Goal: Task Accomplishment & Management: Manage account settings

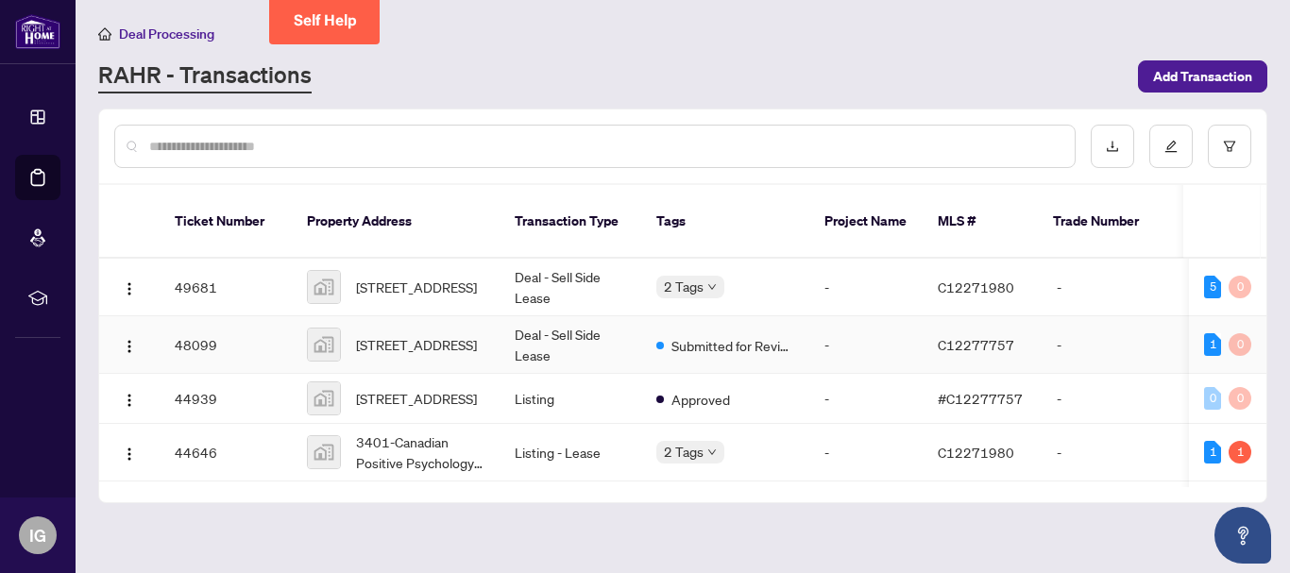
scroll to position [189, 0]
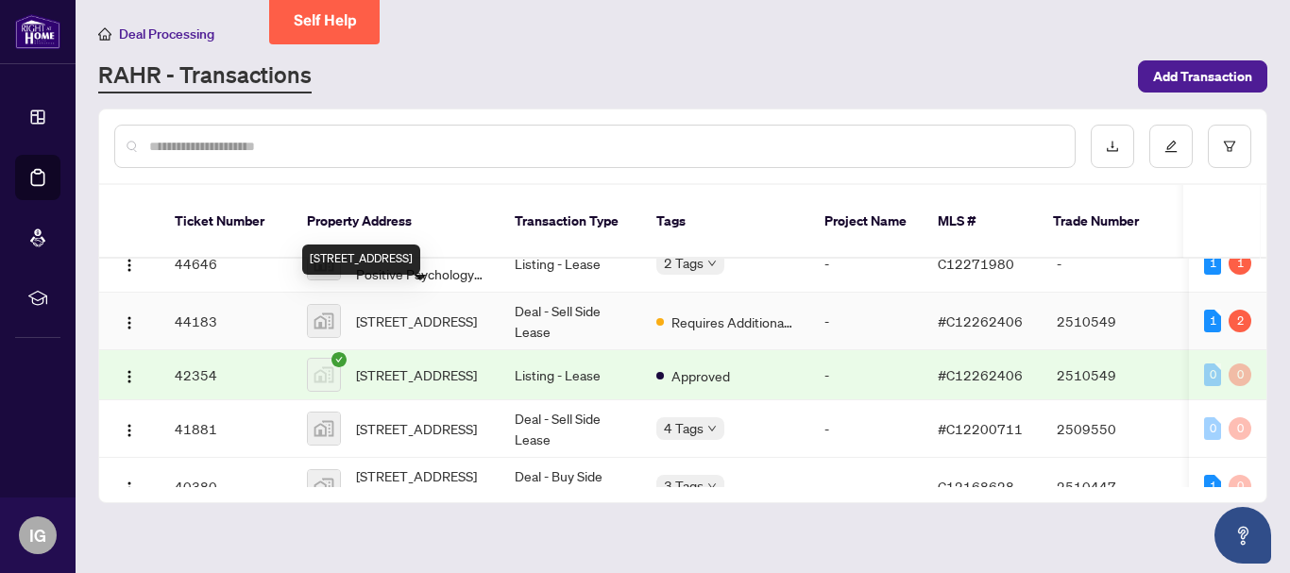
click at [413, 311] on span "[STREET_ADDRESS]" at bounding box center [416, 321] width 121 height 21
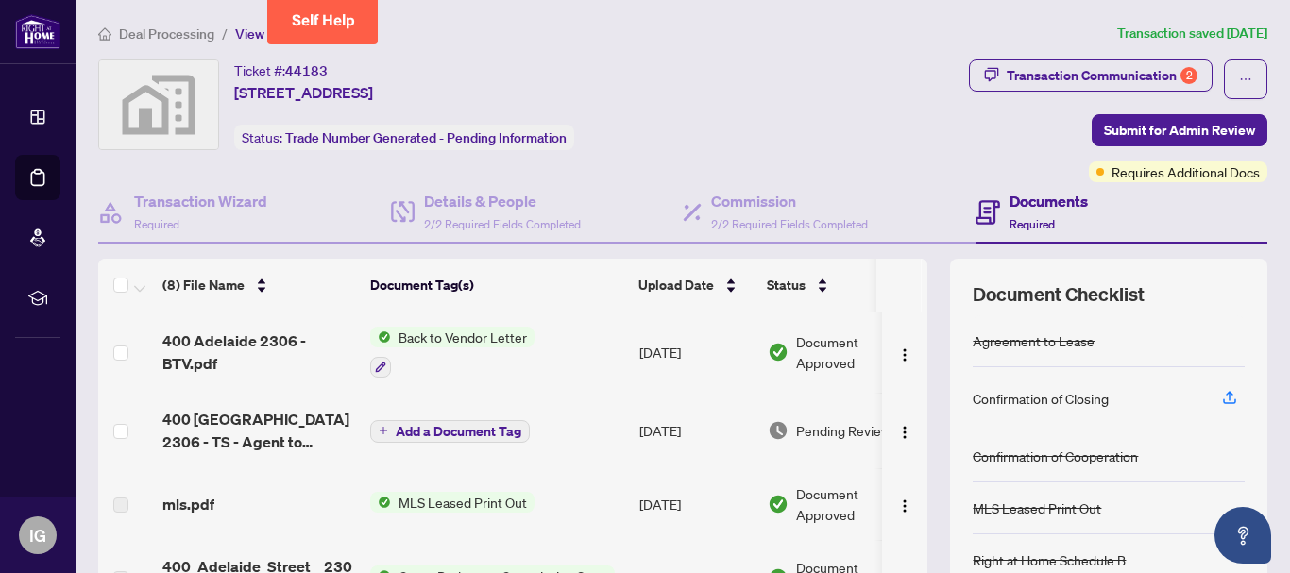
scroll to position [246, 0]
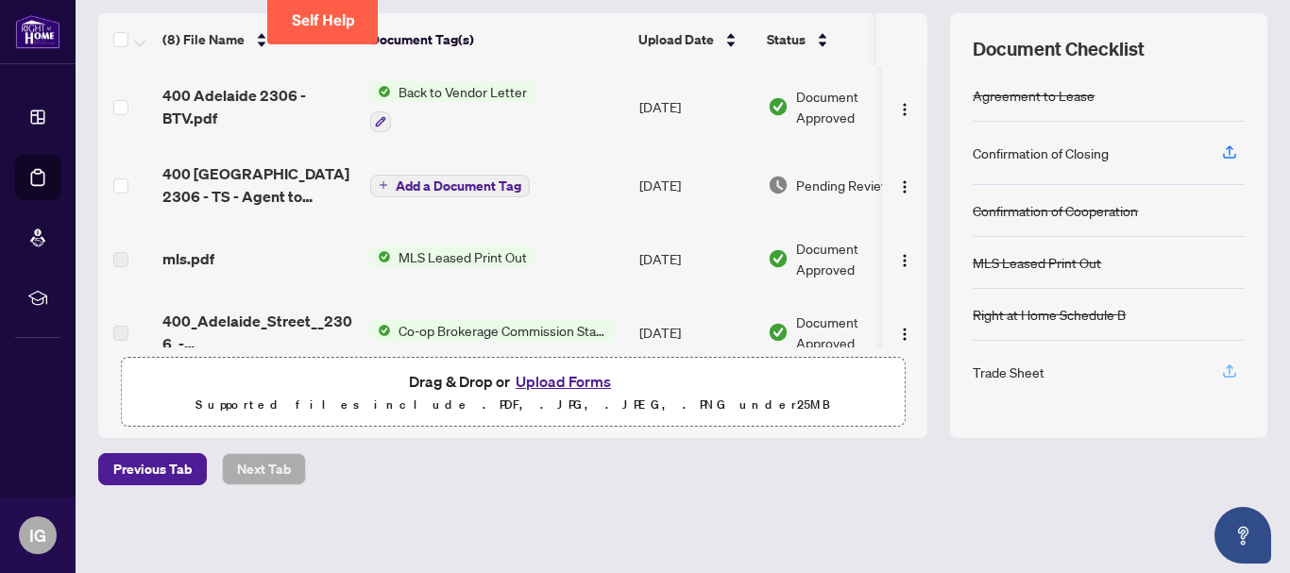
click at [1226, 366] on icon "button" at bounding box center [1230, 369] width 8 height 9
click at [1221, 152] on icon "button" at bounding box center [1229, 152] width 17 height 17
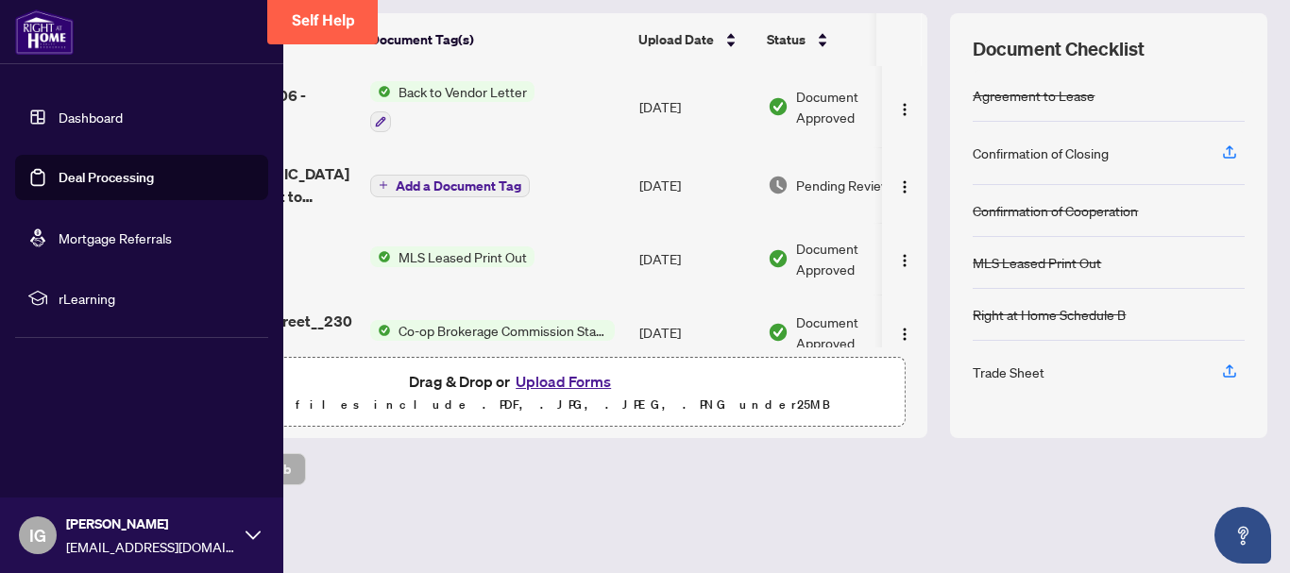
click at [79, 118] on link "Dashboard" at bounding box center [91, 117] width 64 height 17
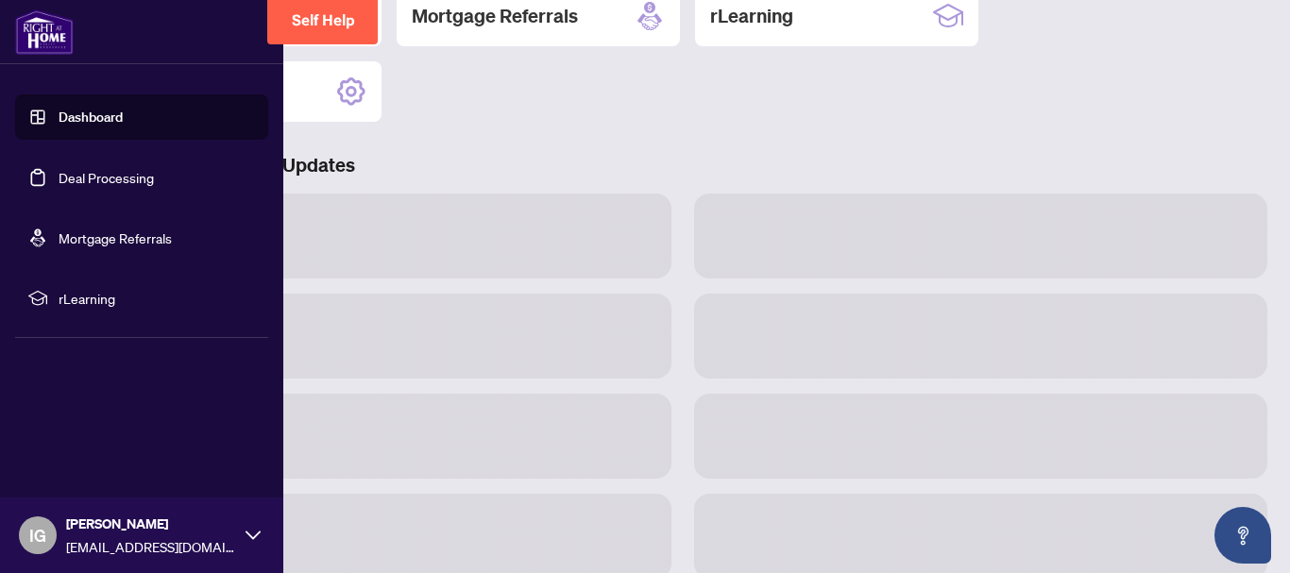
scroll to position [244, 0]
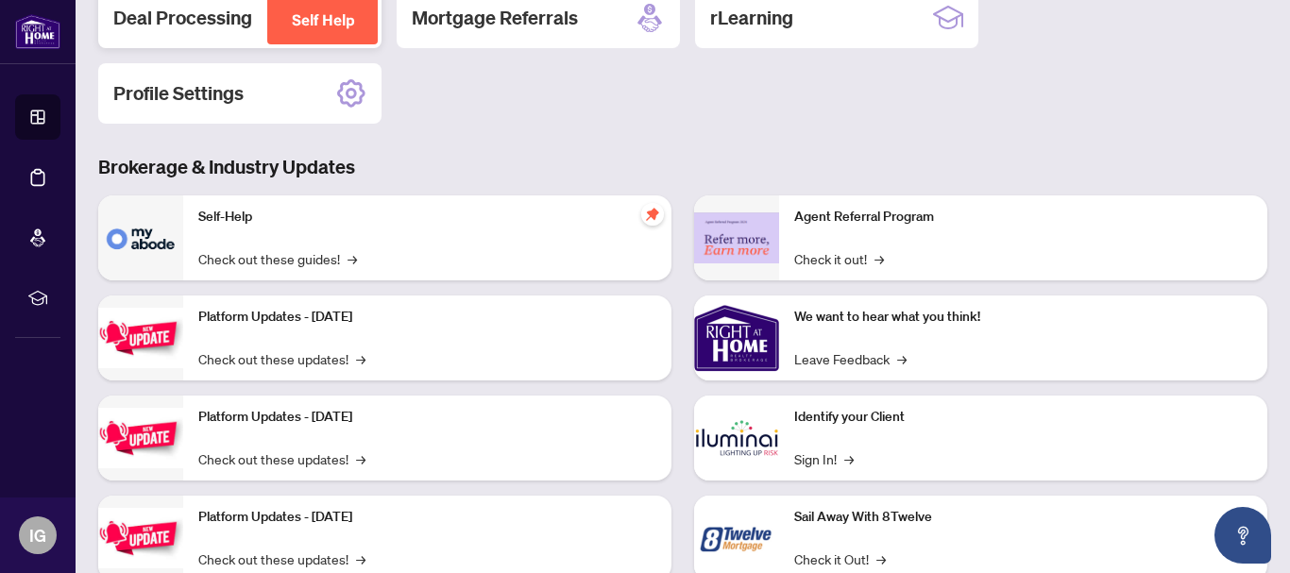
click at [205, 10] on h2 "Deal Processing" at bounding box center [182, 18] width 139 height 26
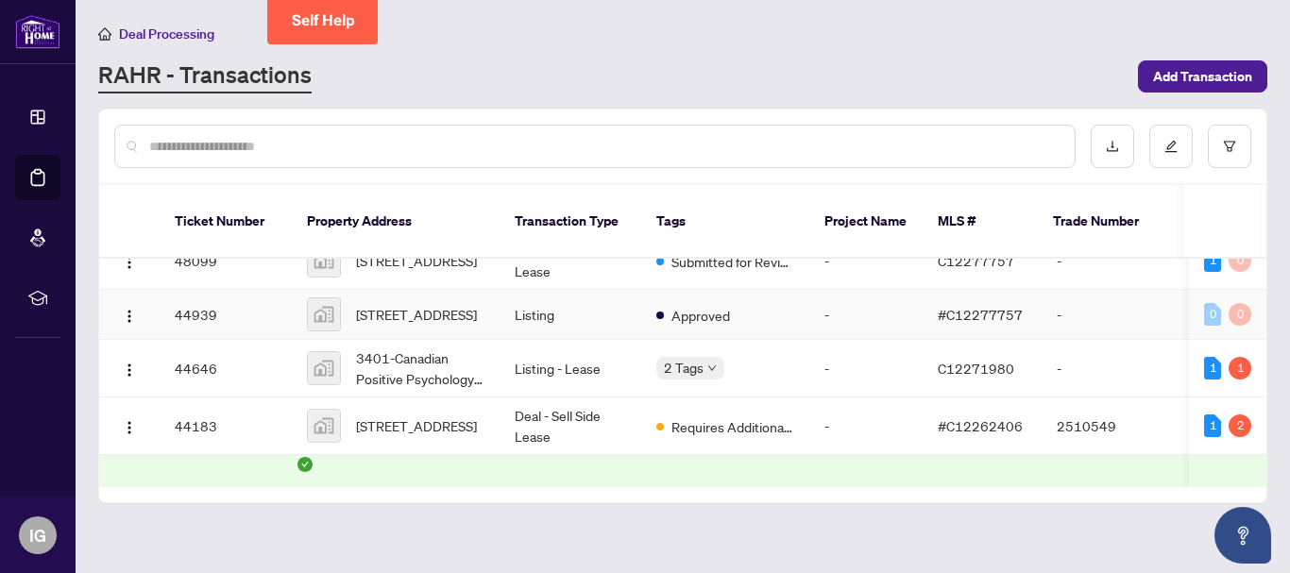
scroll to position [94, 0]
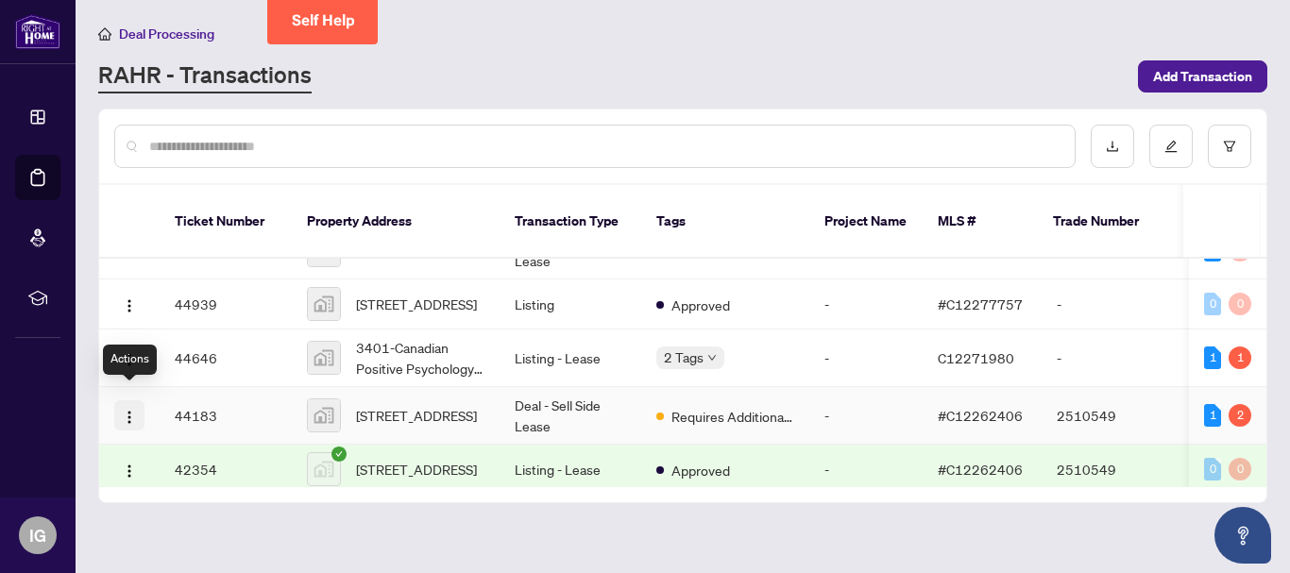
click at [128, 410] on img "button" at bounding box center [129, 417] width 15 height 15
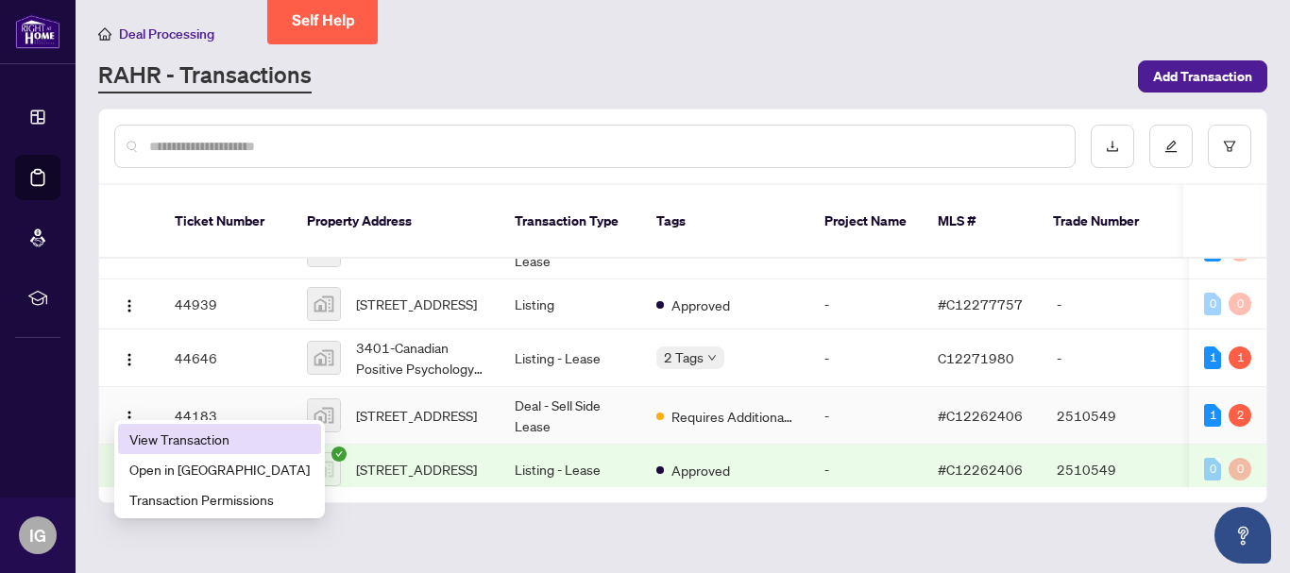
click at [180, 441] on span "View Transaction" at bounding box center [219, 439] width 180 height 21
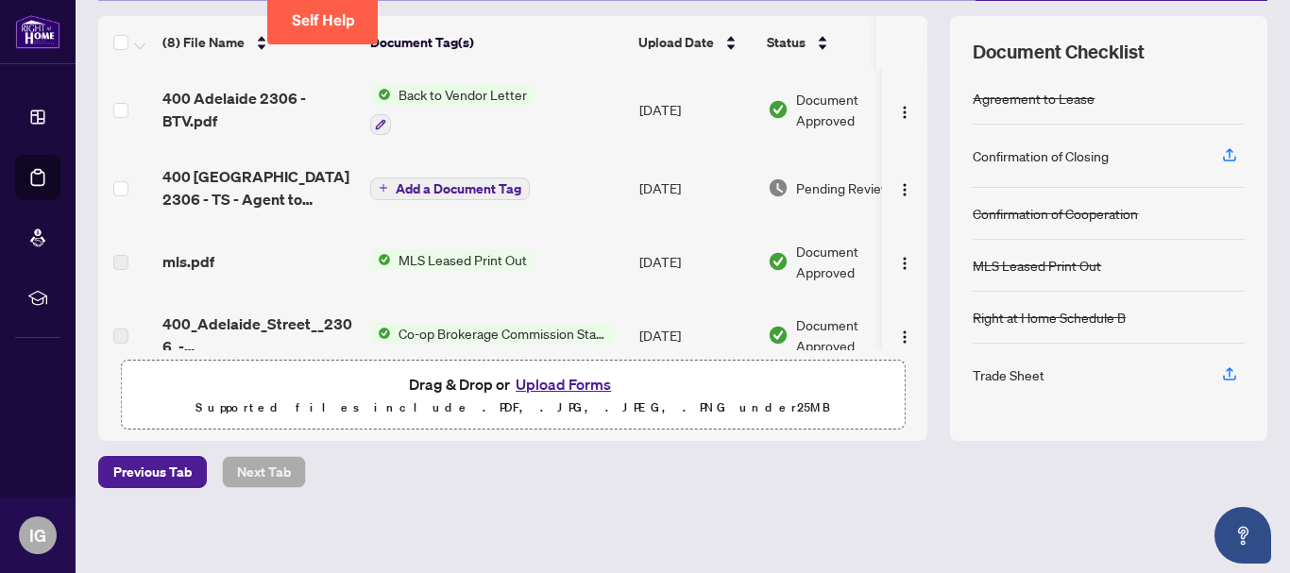
scroll to position [246, 0]
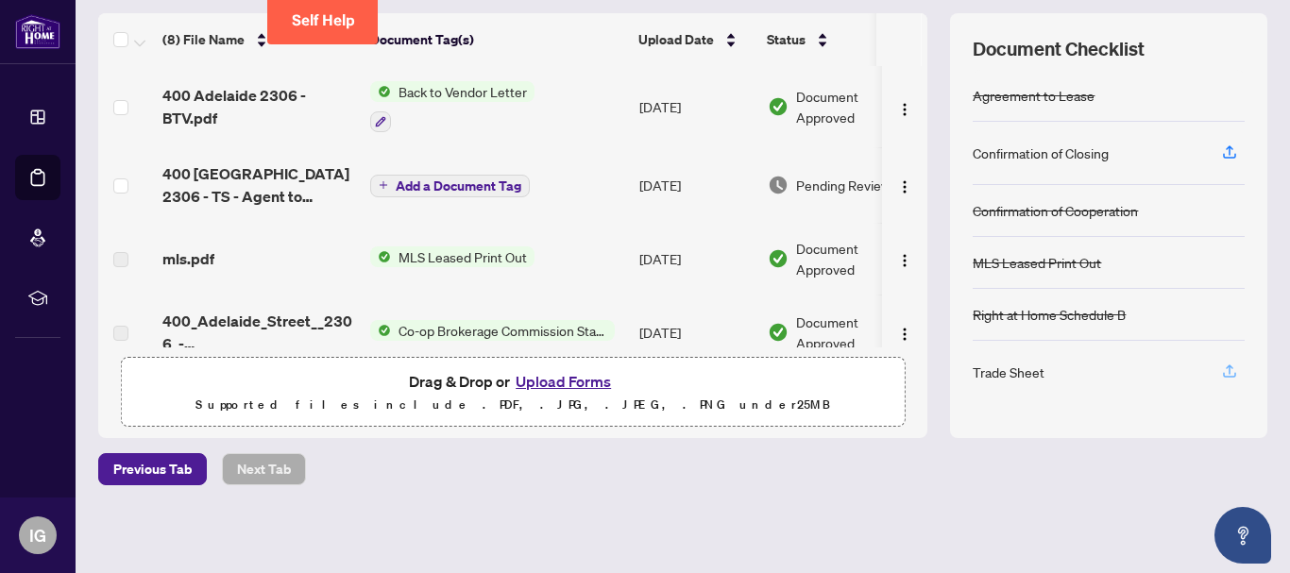
click at [1221, 373] on icon "button" at bounding box center [1229, 371] width 17 height 17
click at [1221, 370] on icon "button" at bounding box center [1229, 371] width 17 height 17
click at [995, 377] on div "Trade Sheet" at bounding box center [1009, 372] width 72 height 21
drag, startPoint x: 1211, startPoint y: 372, endPoint x: 854, endPoint y: 473, distance: 371.1
click at [854, 473] on div "Previous Tab Next Tab" at bounding box center [683, 469] width 1170 height 32
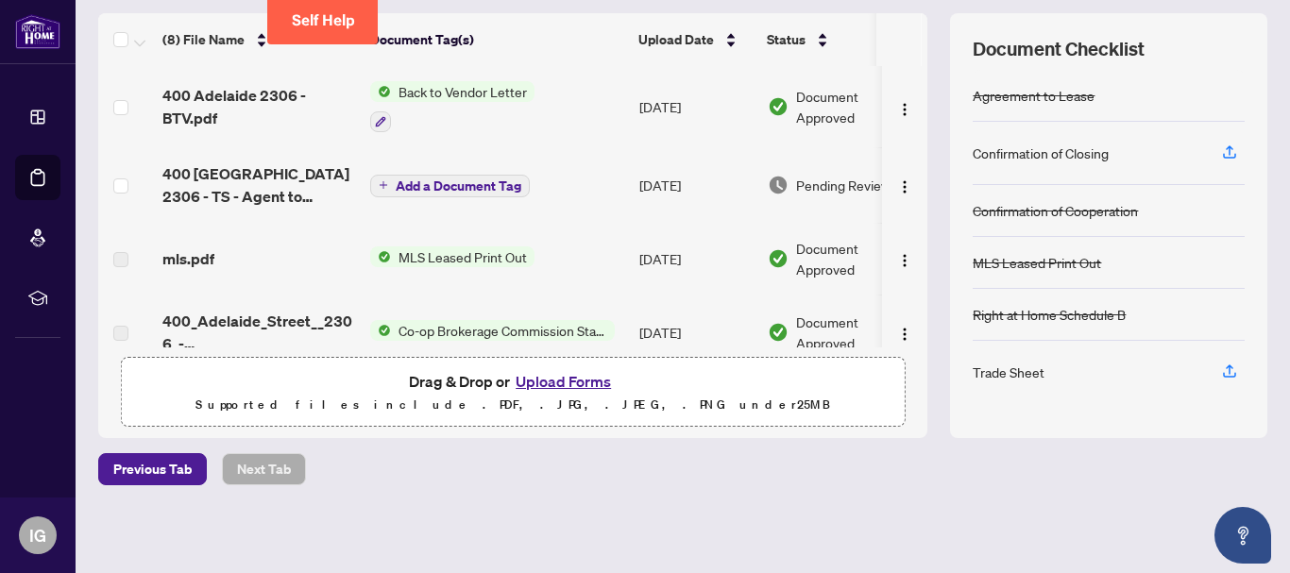
click at [998, 370] on div "Trade Sheet" at bounding box center [1009, 372] width 72 height 21
drag, startPoint x: 1220, startPoint y: 367, endPoint x: 955, endPoint y: 448, distance: 276.7
click at [928, 468] on div "Previous Tab Next Tab" at bounding box center [683, 469] width 1170 height 32
click at [1221, 367] on icon "button" at bounding box center [1229, 371] width 17 height 17
click at [1226, 367] on icon "button" at bounding box center [1230, 369] width 8 height 9
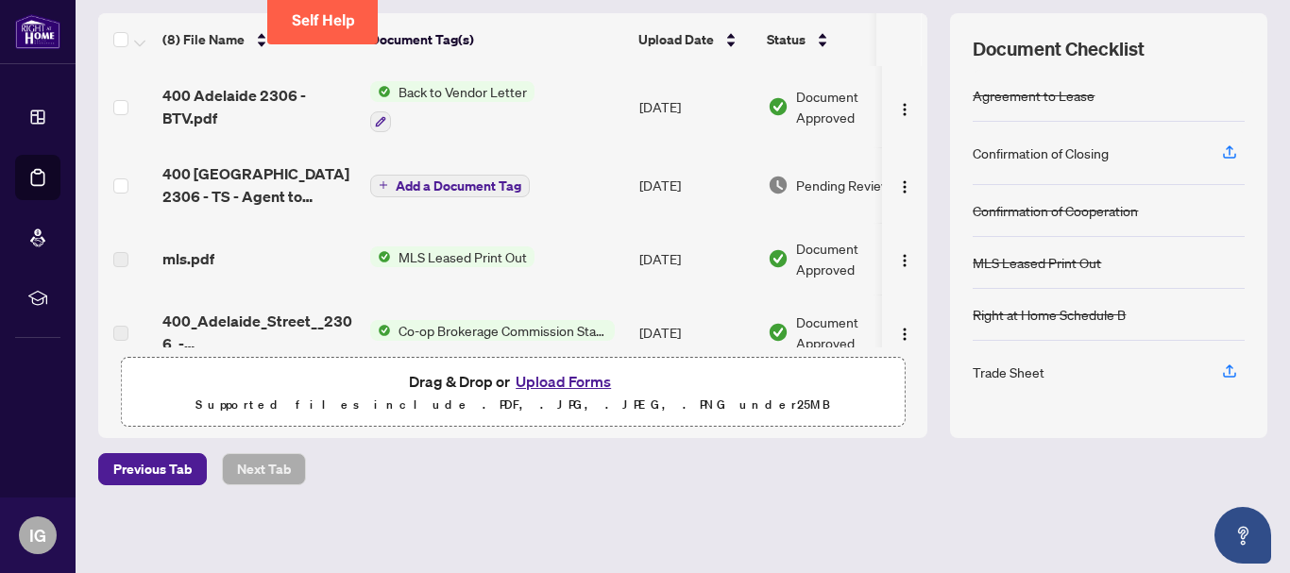
scroll to position [0, 0]
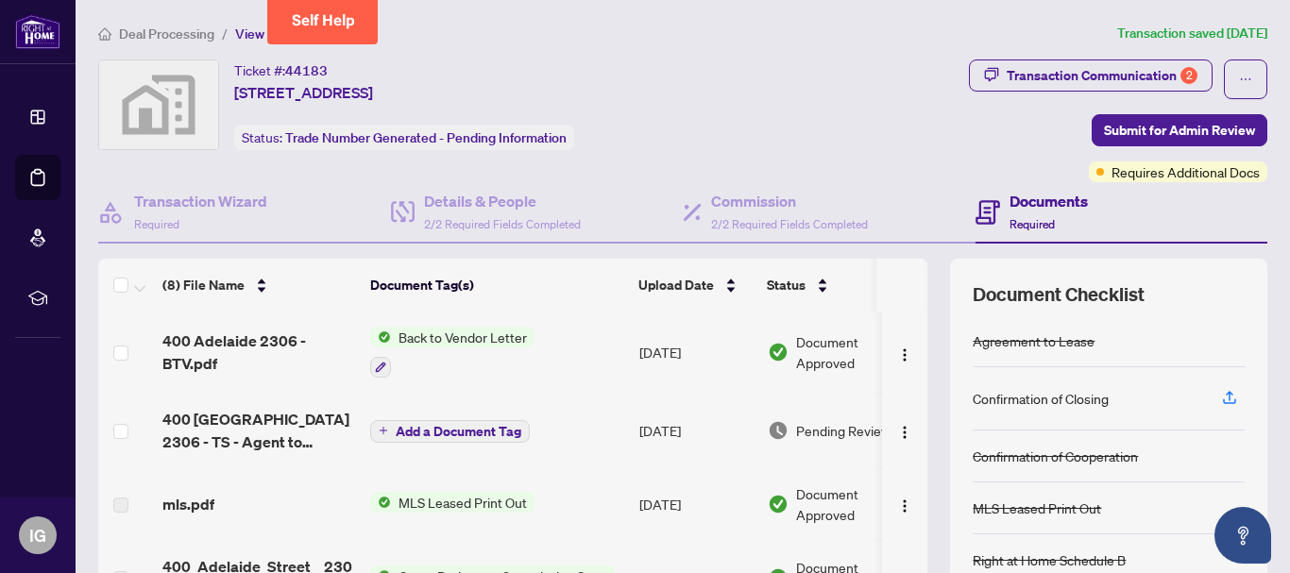
click at [395, 428] on button "Add a Document Tag" at bounding box center [450, 431] width 160 height 23
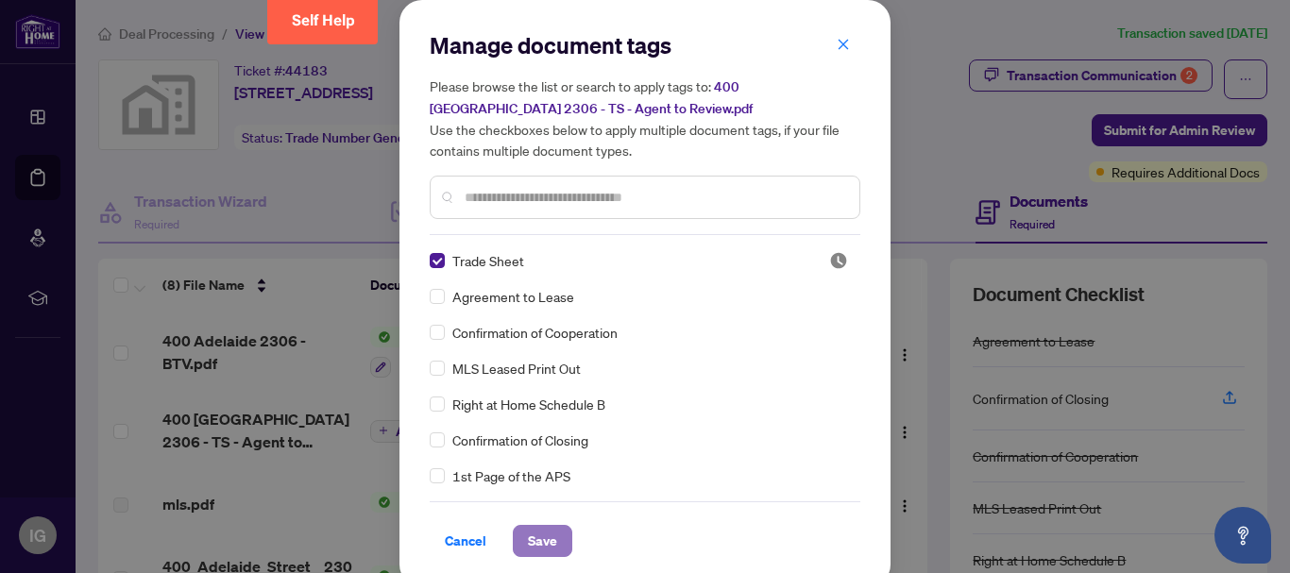
click at [535, 536] on span "Save" at bounding box center [542, 541] width 29 height 30
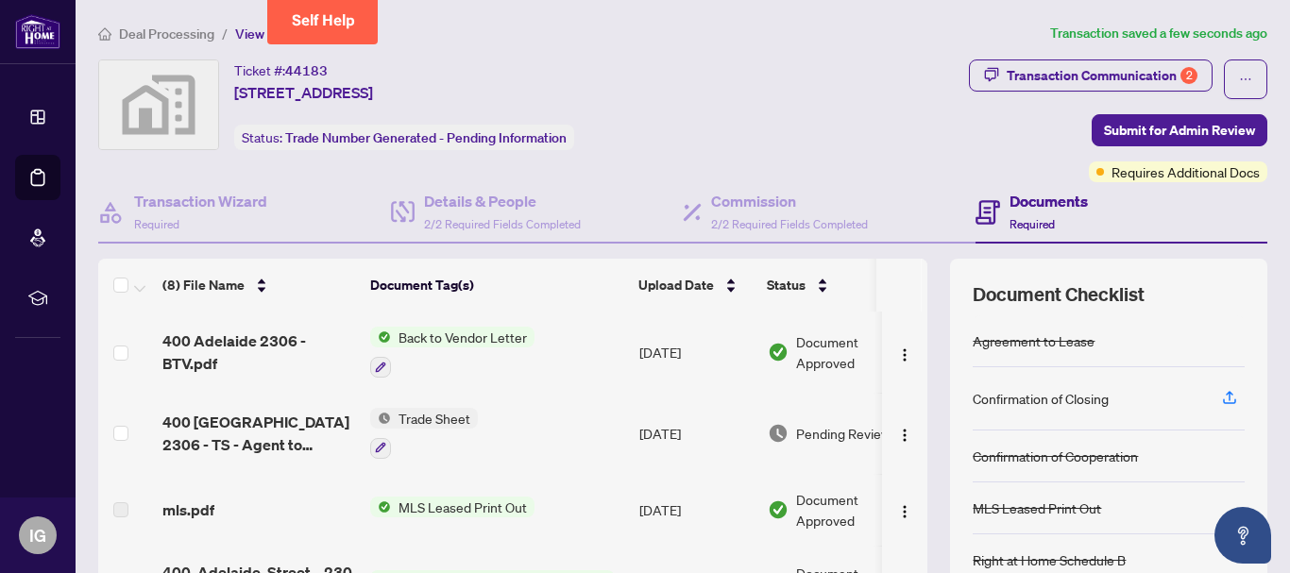
click at [416, 422] on span "Trade Sheet" at bounding box center [434, 418] width 87 height 21
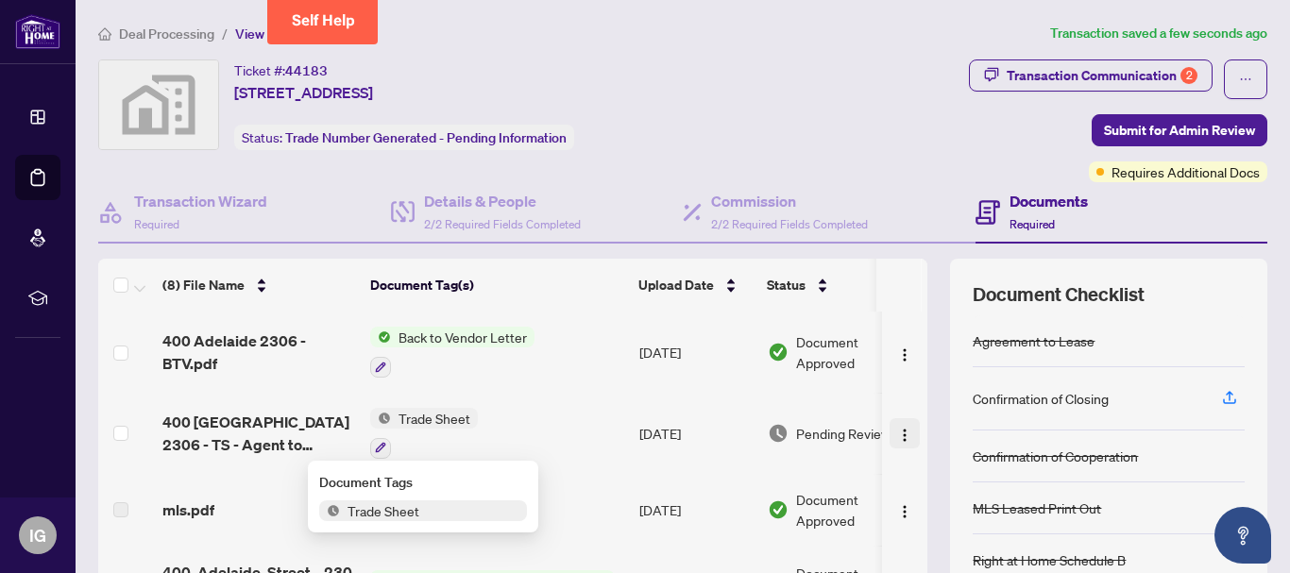
click at [897, 436] on img "button" at bounding box center [904, 435] width 15 height 15
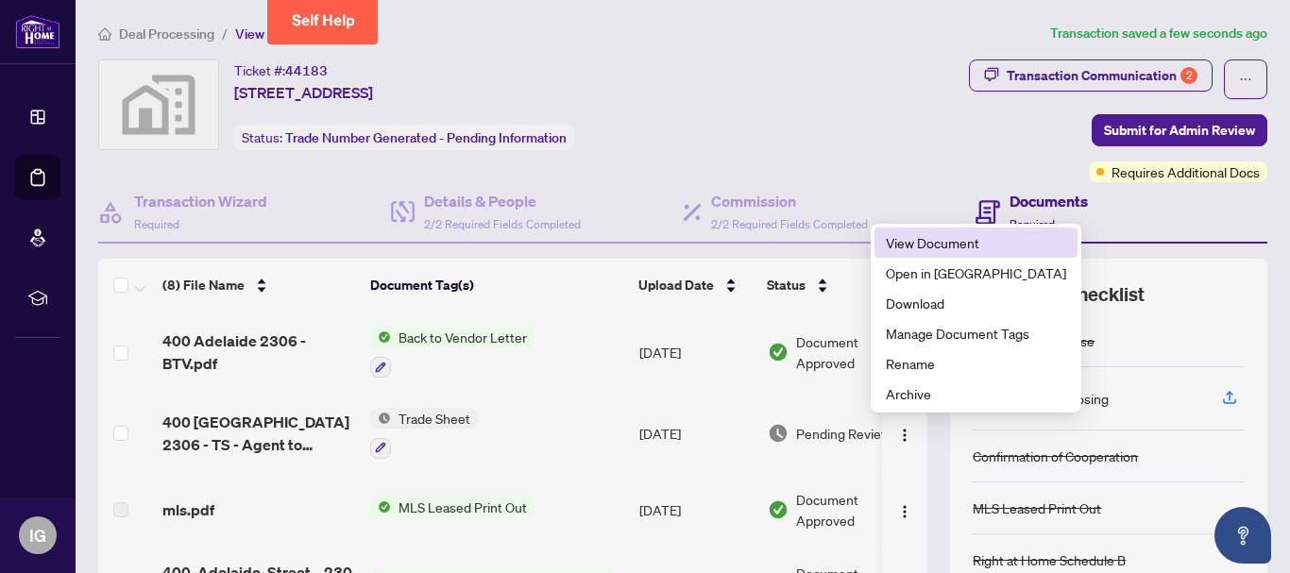
click at [923, 247] on span "View Document" at bounding box center [976, 242] width 180 height 21
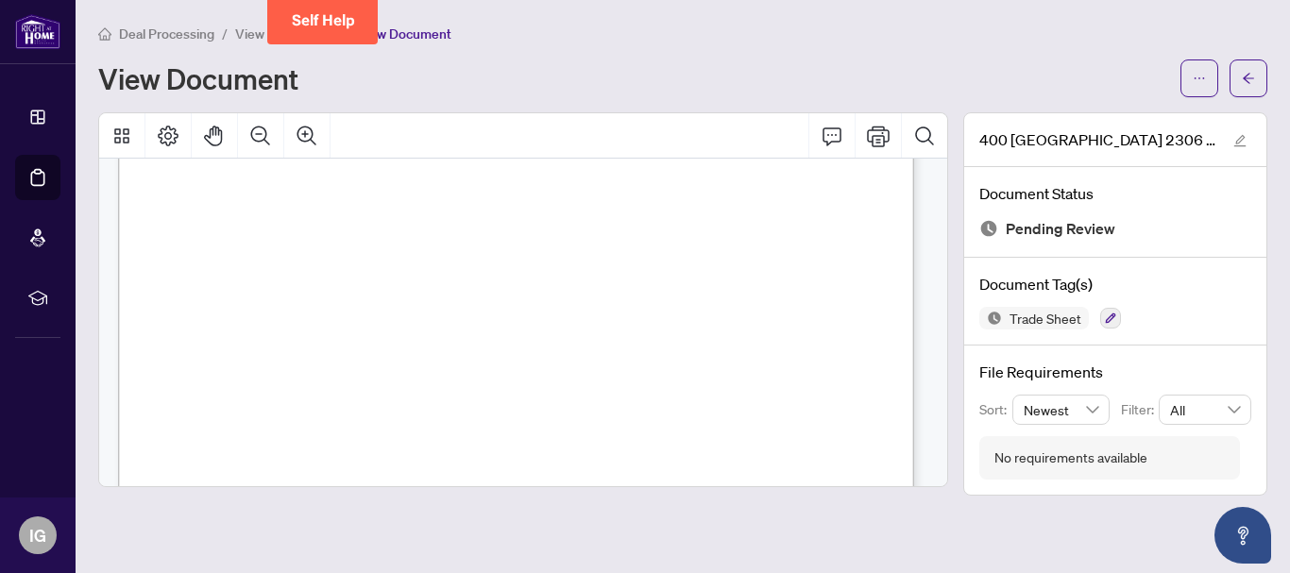
scroll to position [378, 0]
click at [873, 136] on icon "Print" at bounding box center [878, 136] width 23 height 21
